Goal: Task Accomplishment & Management: Manage account settings

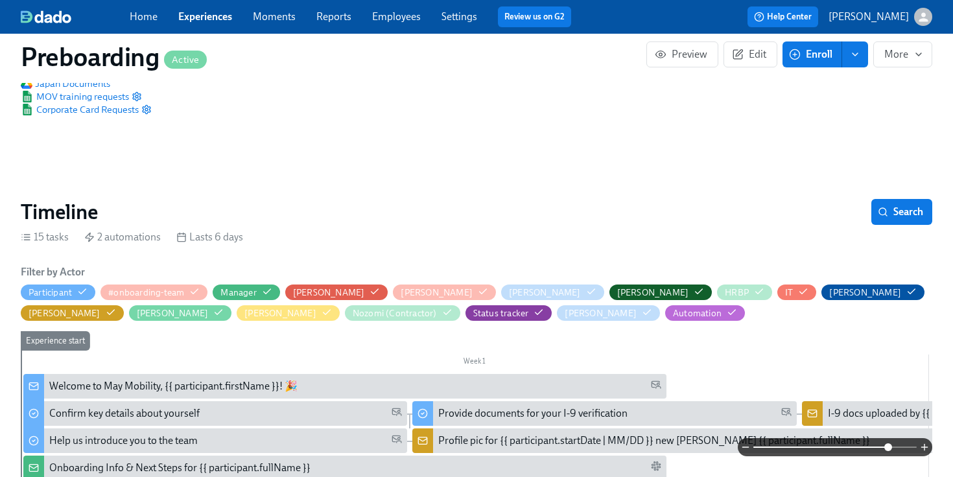
scroll to position [0, 2355]
click at [393, 15] on link "Employees" at bounding box center [396, 16] width 49 height 12
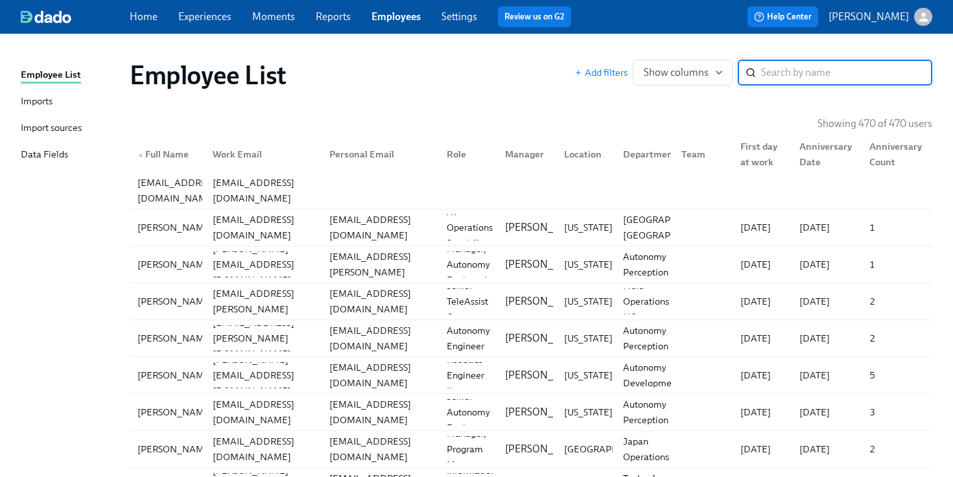
click at [56, 100] on link "Imports" at bounding box center [70, 102] width 99 height 16
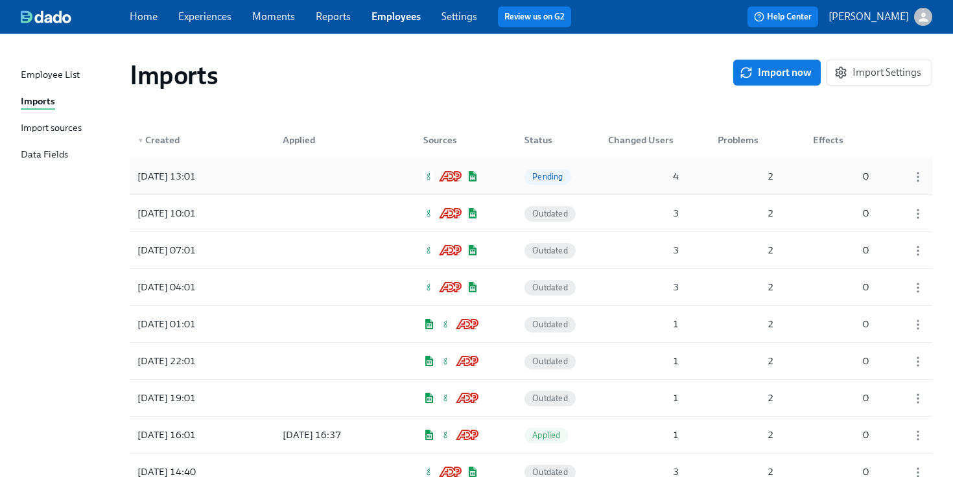
click at [655, 186] on div "4" at bounding box center [643, 176] width 81 height 26
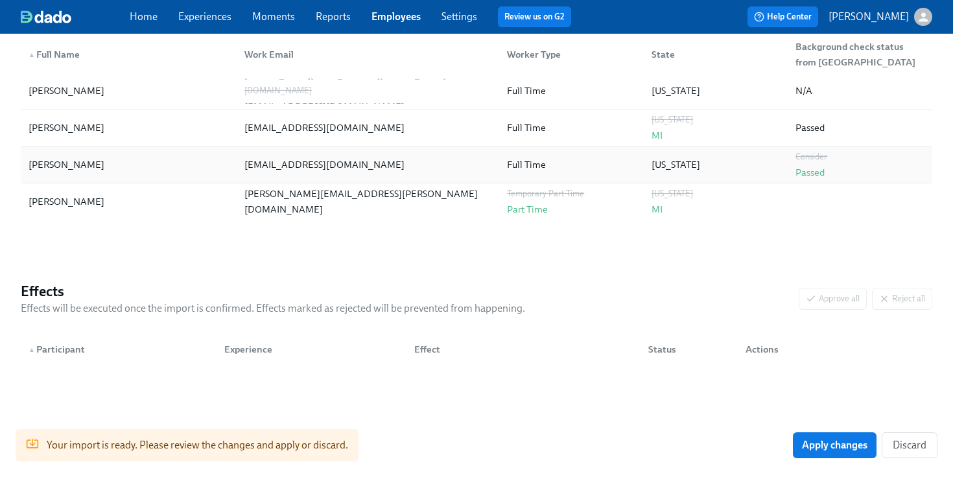
scroll to position [258, 0]
click at [806, 443] on span "Apply changes" at bounding box center [834, 445] width 65 height 13
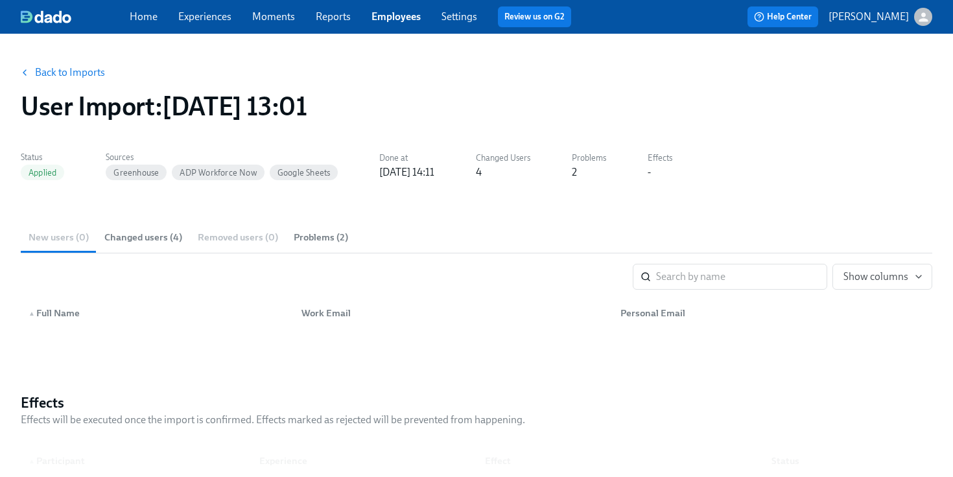
click at [95, 68] on link "Back to Imports" at bounding box center [70, 72] width 70 height 13
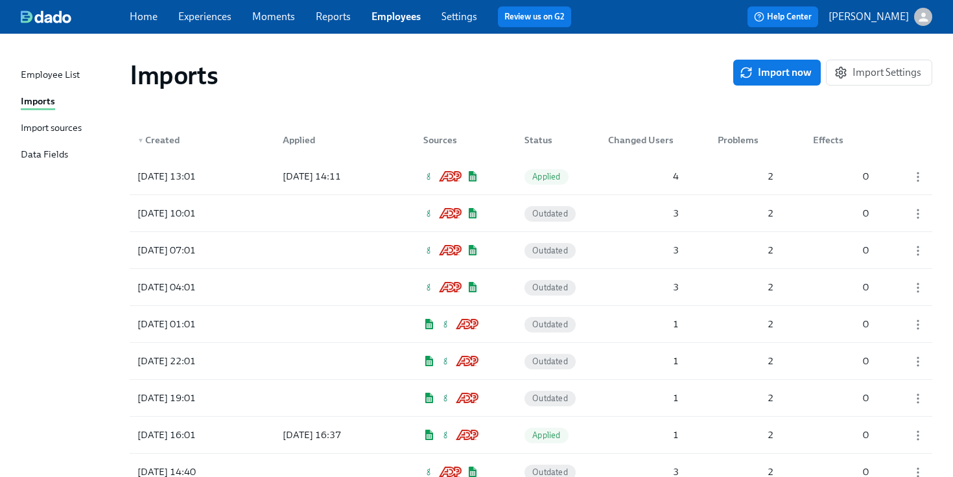
click at [388, 21] on link "Employees" at bounding box center [395, 16] width 49 height 12
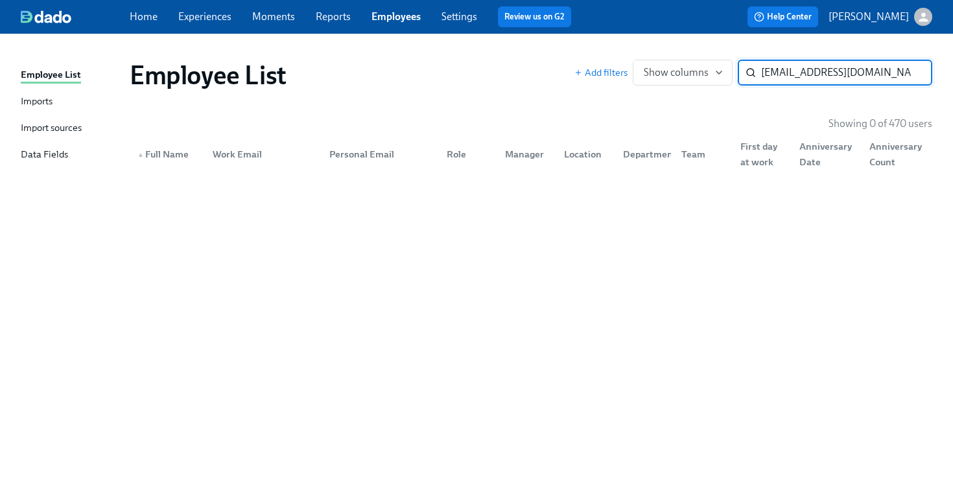
drag, startPoint x: 760, startPoint y: 75, endPoint x: 778, endPoint y: 74, distance: 18.2
click at [778, 74] on input "[EMAIL_ADDRESS][DOMAIN_NAME]" at bounding box center [846, 73] width 171 height 26
drag, startPoint x: 778, startPoint y: 74, endPoint x: 929, endPoint y: 65, distance: 151.2
click at [929, 67] on input "[EMAIL_ADDRESS][DOMAIN_NAME]" at bounding box center [846, 73] width 171 height 26
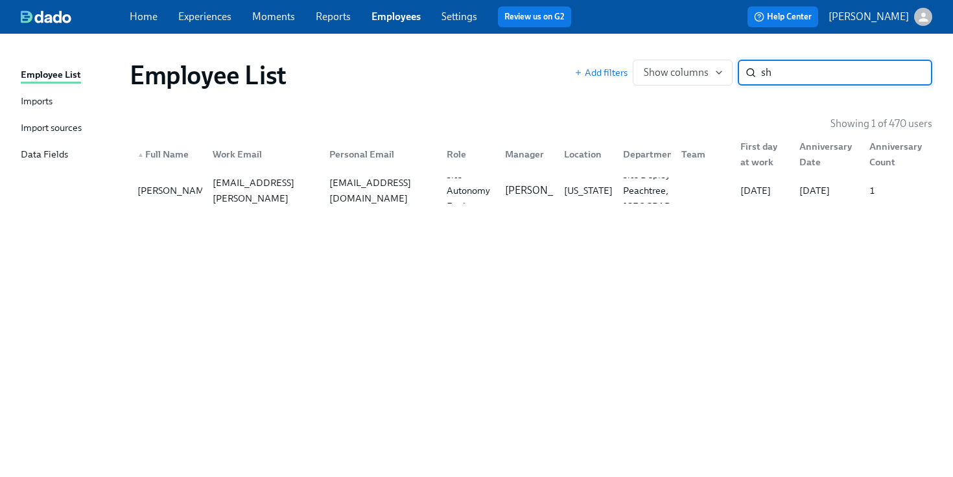
type input "s"
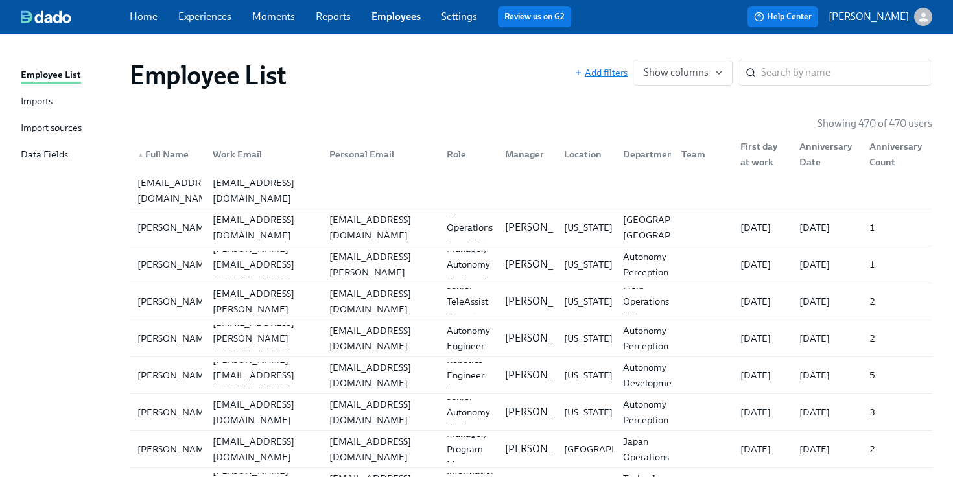
click at [611, 77] on span "Add filters" at bounding box center [600, 72] width 53 height 13
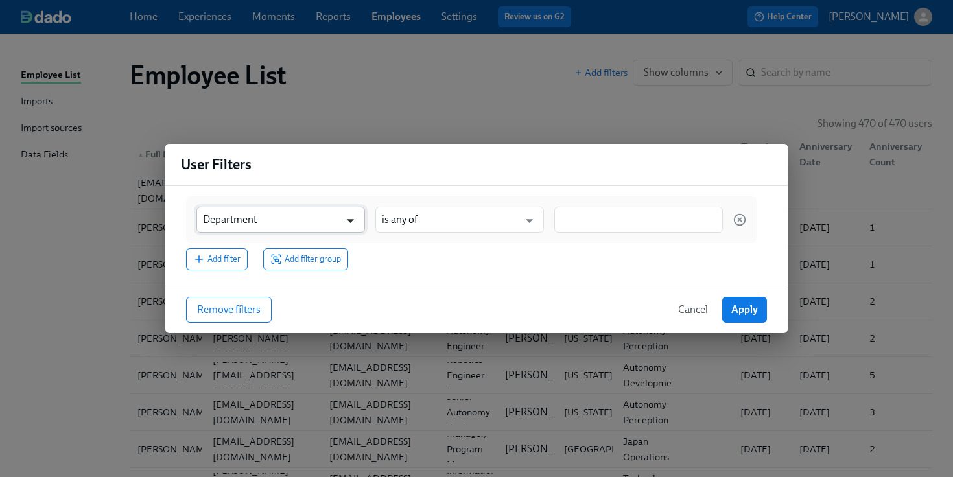
click at [347, 226] on icon "Open" at bounding box center [350, 220] width 17 height 17
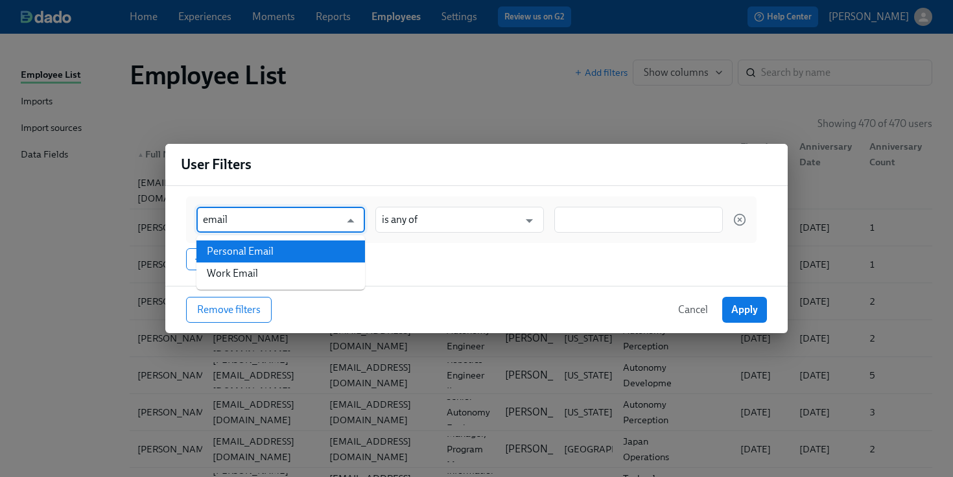
click at [308, 254] on li "Personal Email" at bounding box center [280, 251] width 169 height 22
type input "Personal Email"
type input "is not set"
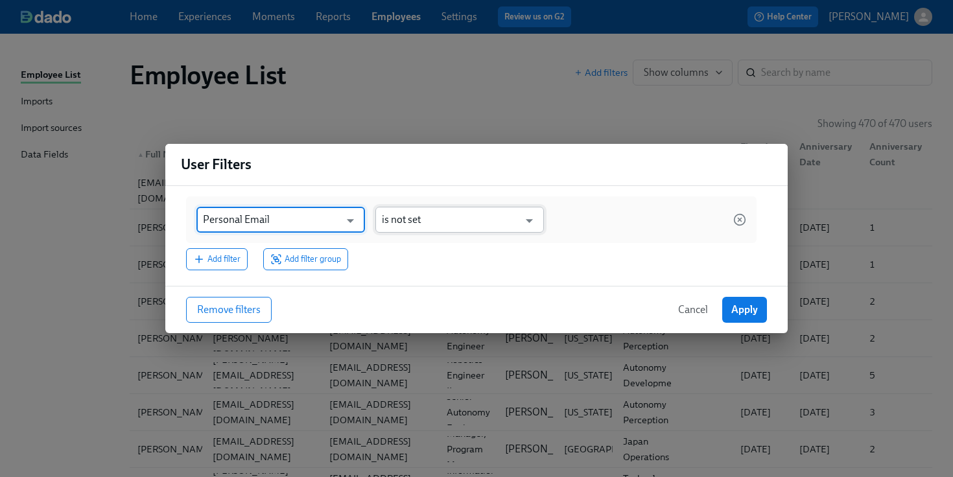
type input "Personal Email"
click at [478, 220] on input "is not set" at bounding box center [450, 220] width 137 height 26
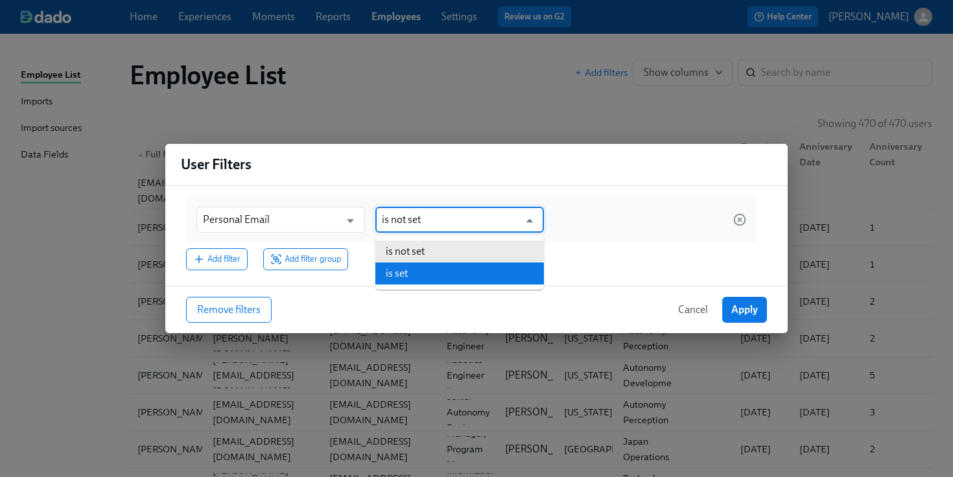
click at [452, 270] on li "is set" at bounding box center [459, 273] width 169 height 22
type input "is set"
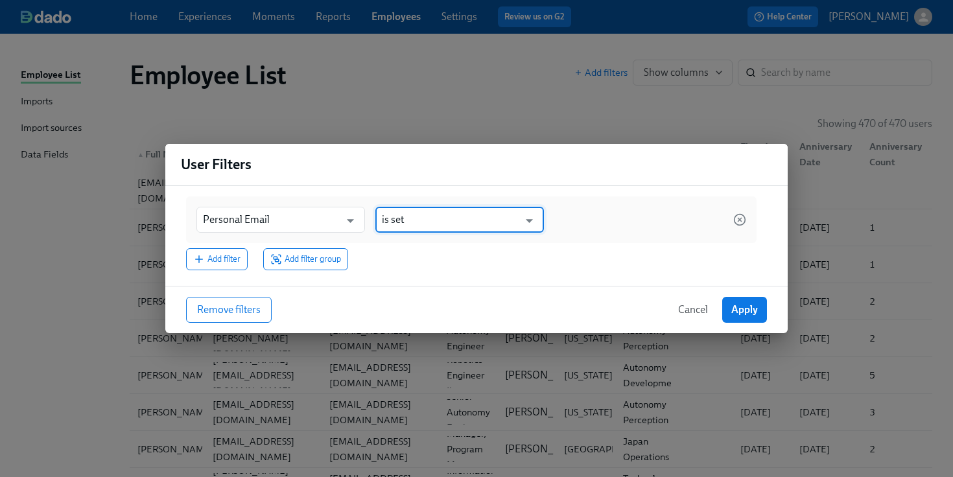
click at [686, 305] on span "Cancel" at bounding box center [693, 309] width 30 height 13
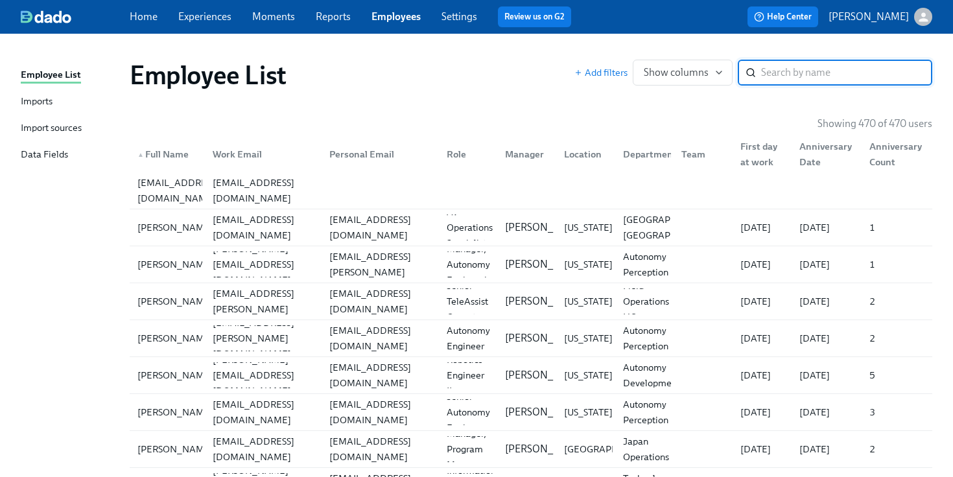
click at [797, 68] on input "search" at bounding box center [846, 73] width 171 height 26
type input "r"
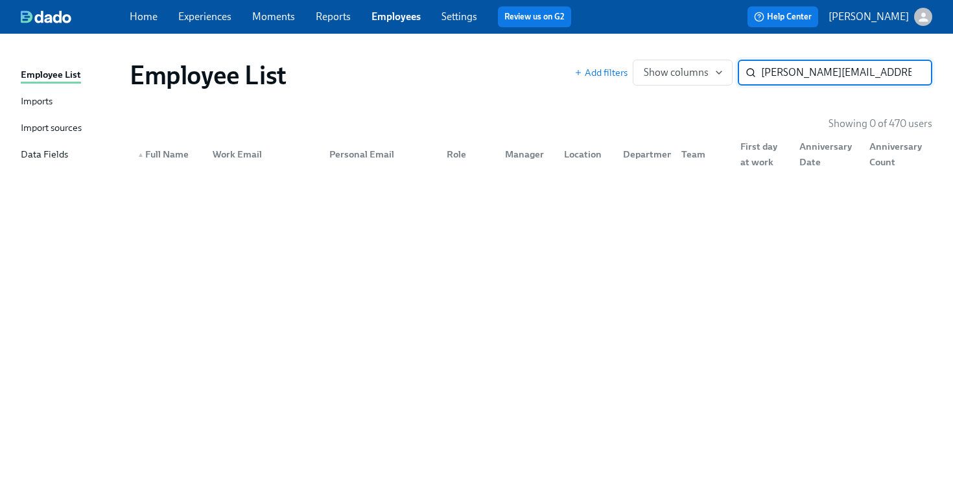
type input "[PERSON_NAME][EMAIL_ADDRESS][DOMAIN_NAME]"
